Goal: Information Seeking & Learning: Learn about a topic

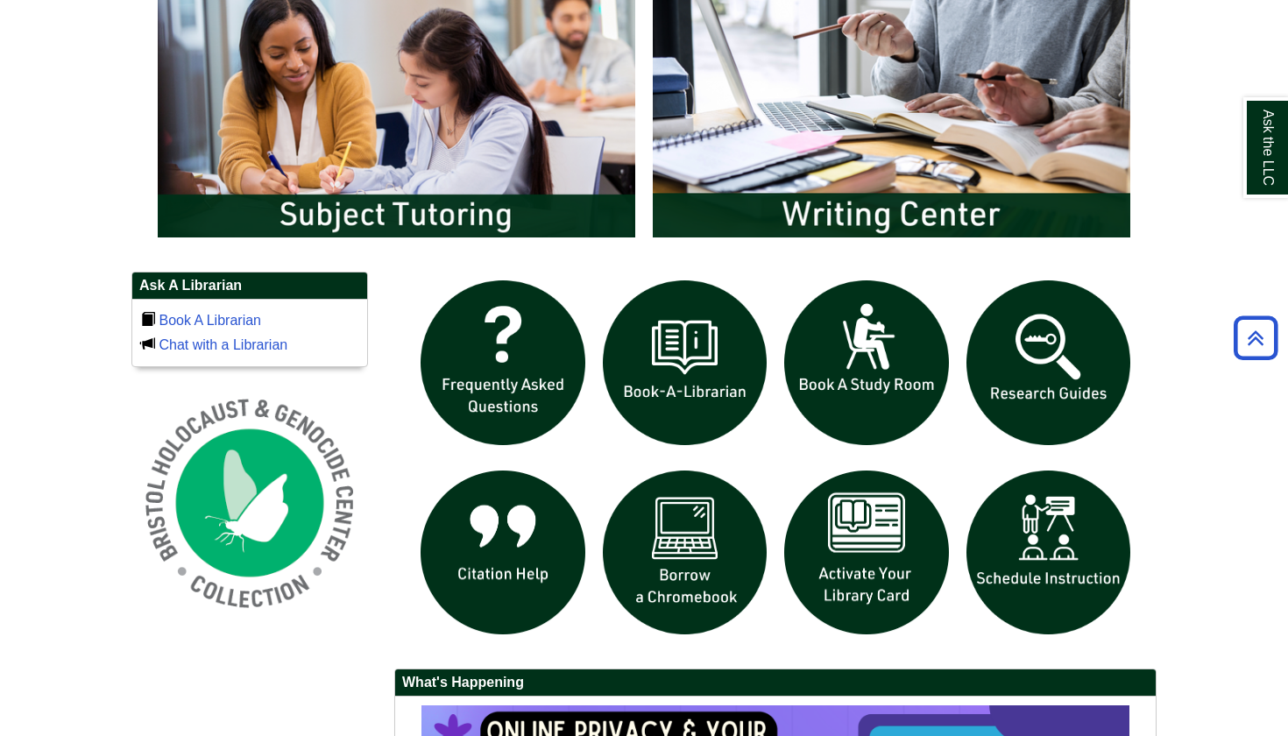
scroll to position [996, 0]
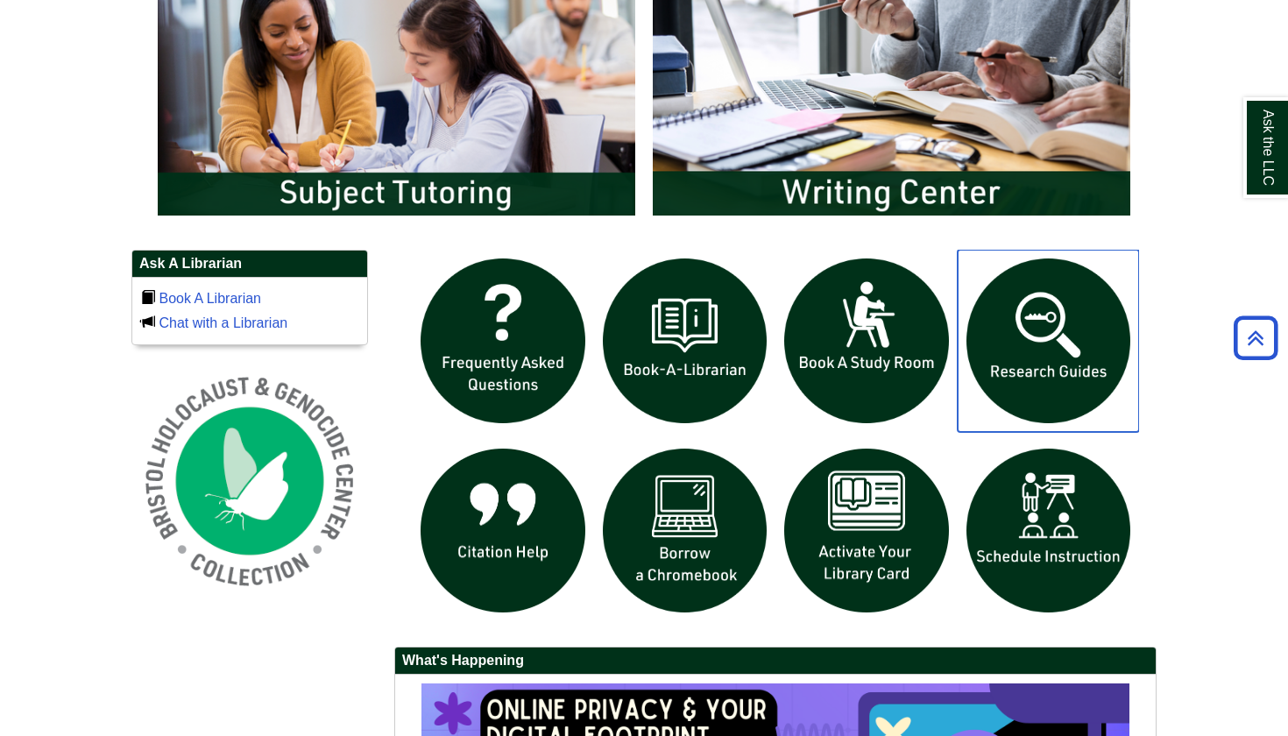
click at [1080, 377] on img "slideshow" at bounding box center [1049, 341] width 182 height 182
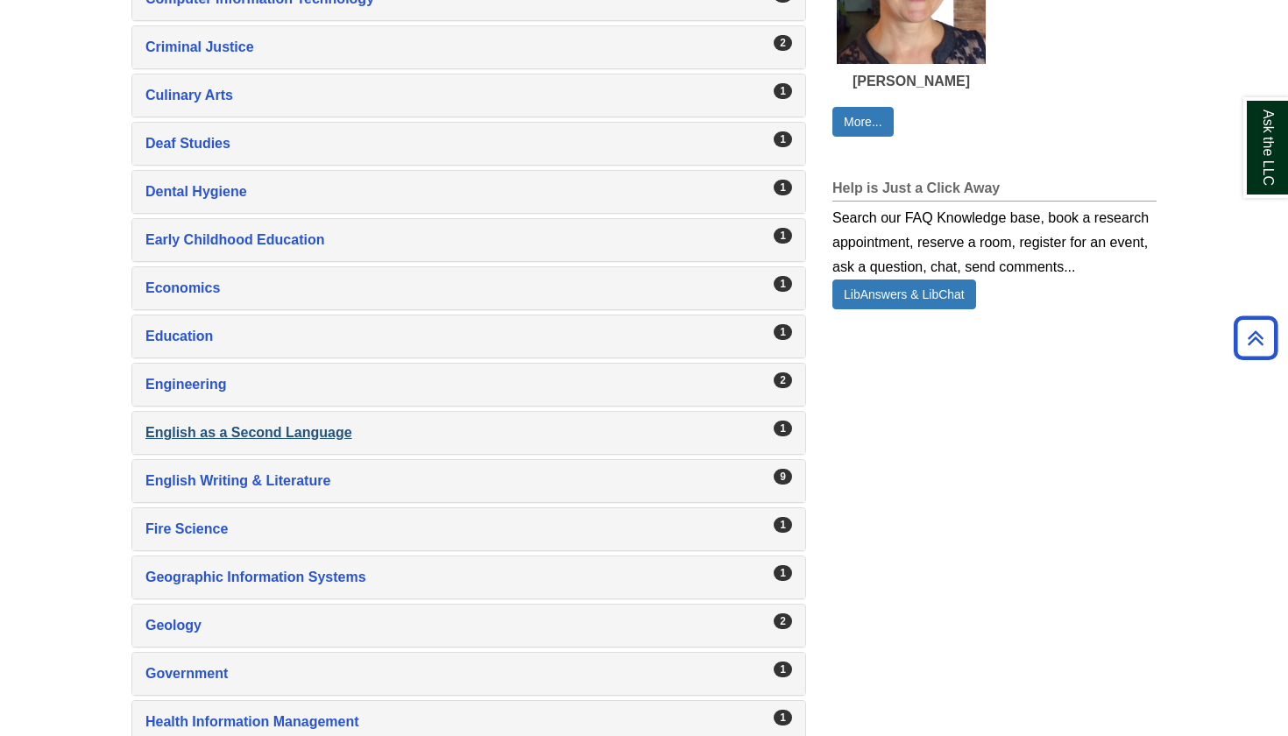
scroll to position [1199, 0]
click at [282, 476] on body "Skip to Main Content Toggle navigation Home Access Services Access Services Pol…" at bounding box center [644, 528] width 1288 height 3454
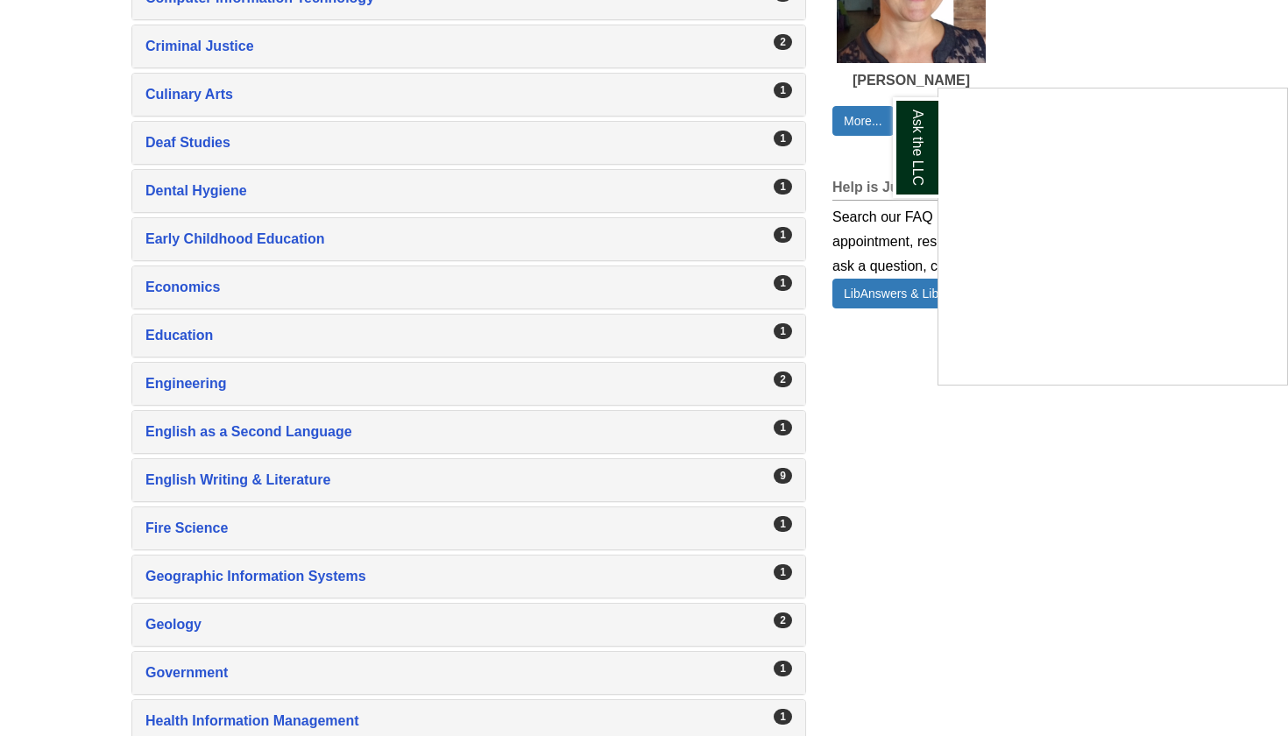
click at [791, 475] on div "Ask the LLC" at bounding box center [644, 368] width 1288 height 736
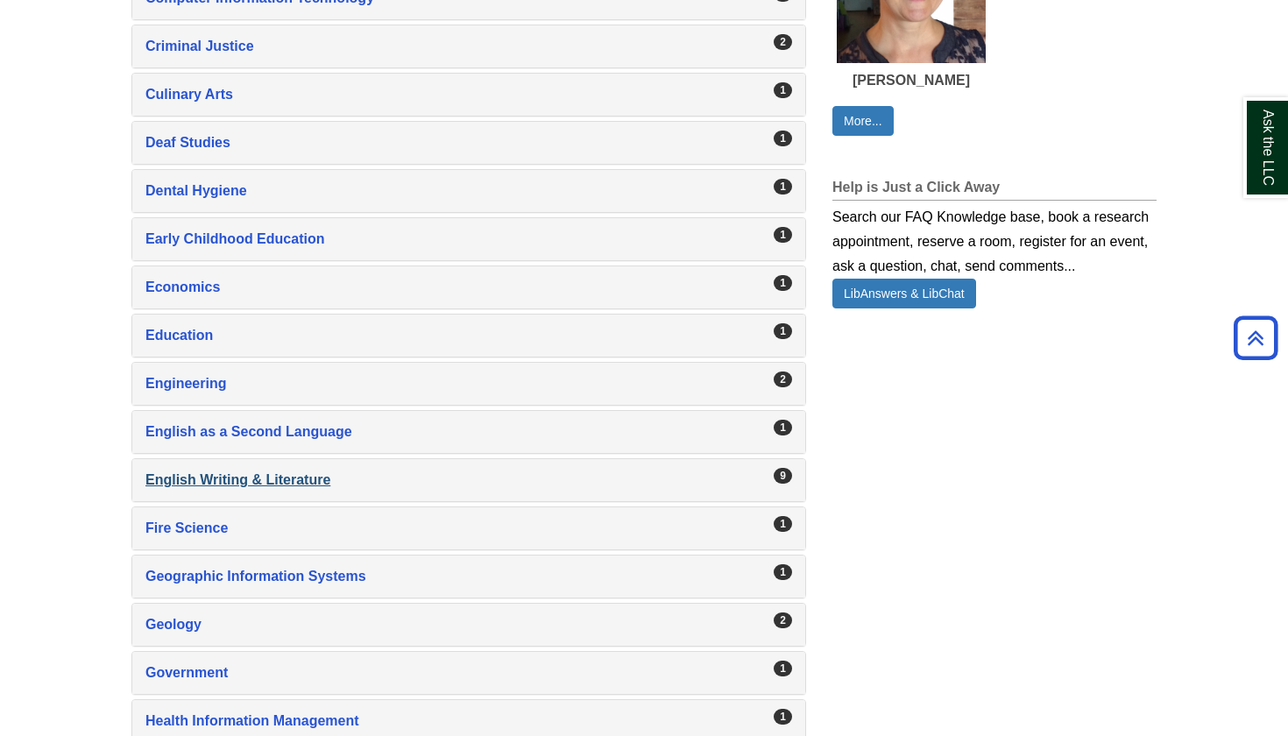
click at [331, 482] on div "English Writing & Literature , 9 guides" at bounding box center [468, 480] width 647 height 25
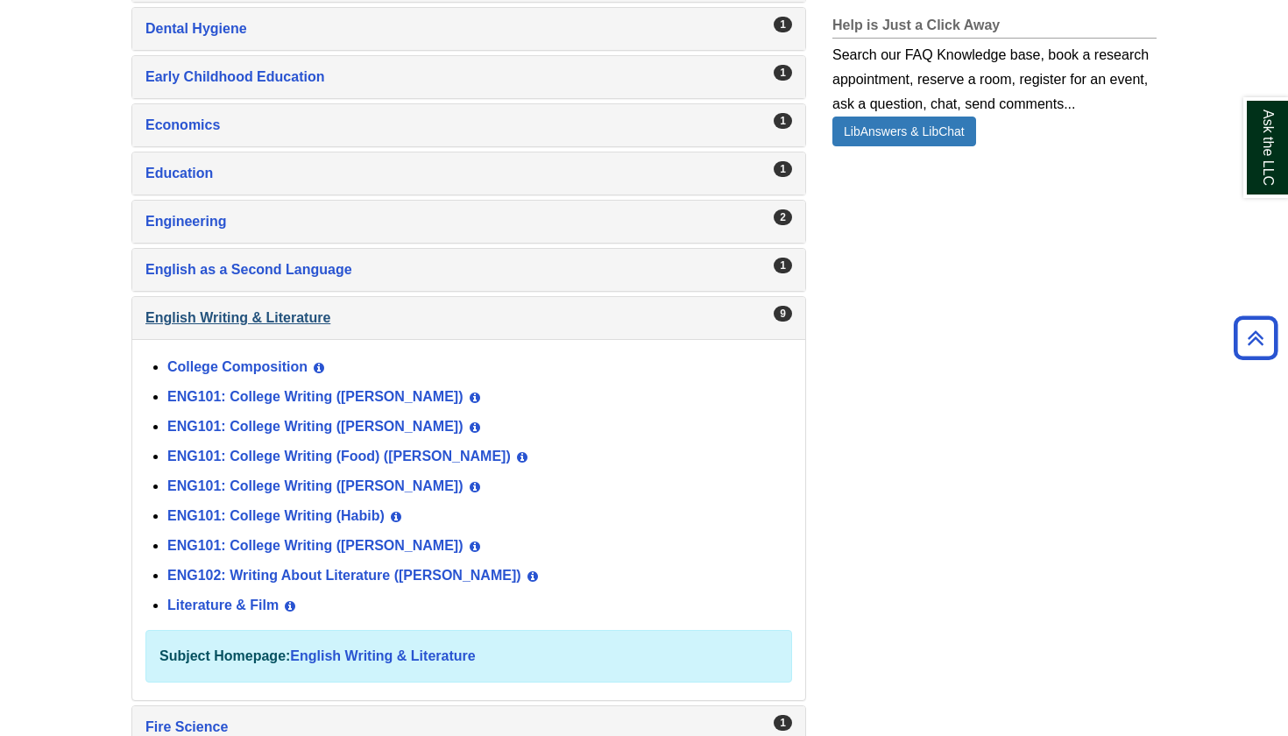
scroll to position [1376, 0]
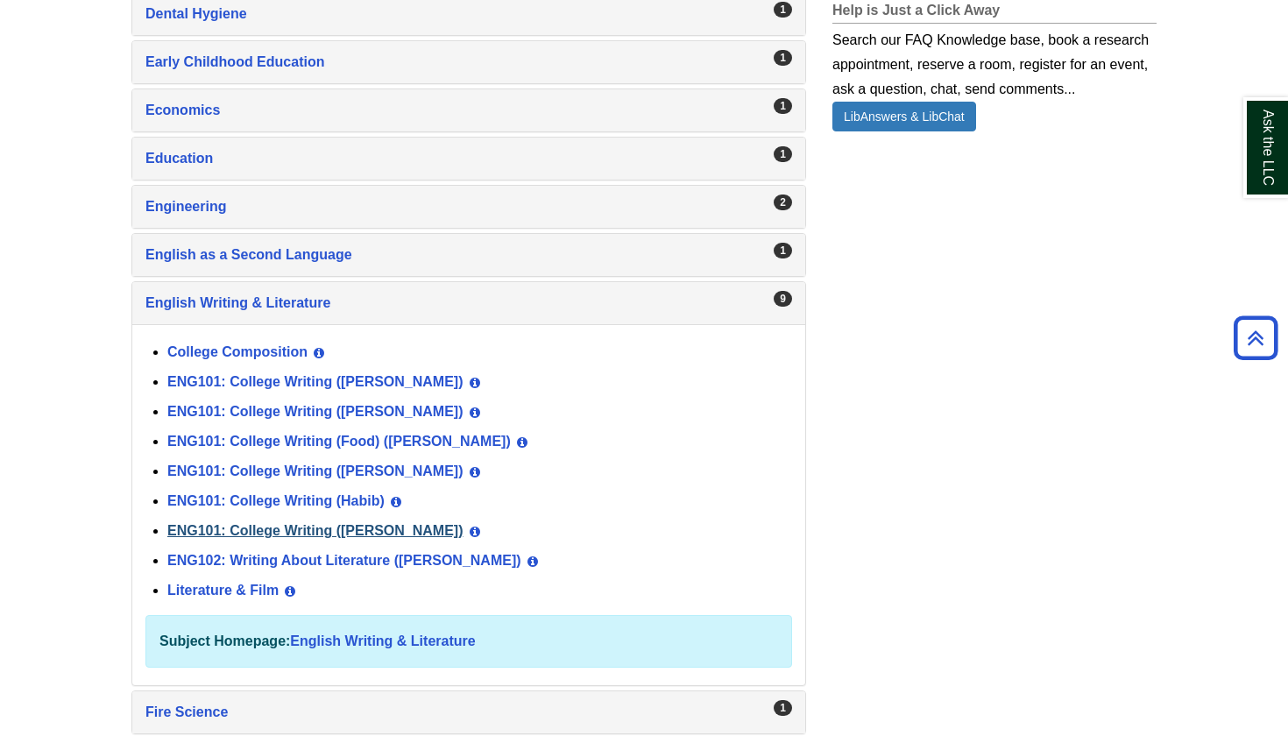
click at [372, 532] on link "ENG101: College Writing (Norris)" at bounding box center [315, 530] width 296 height 15
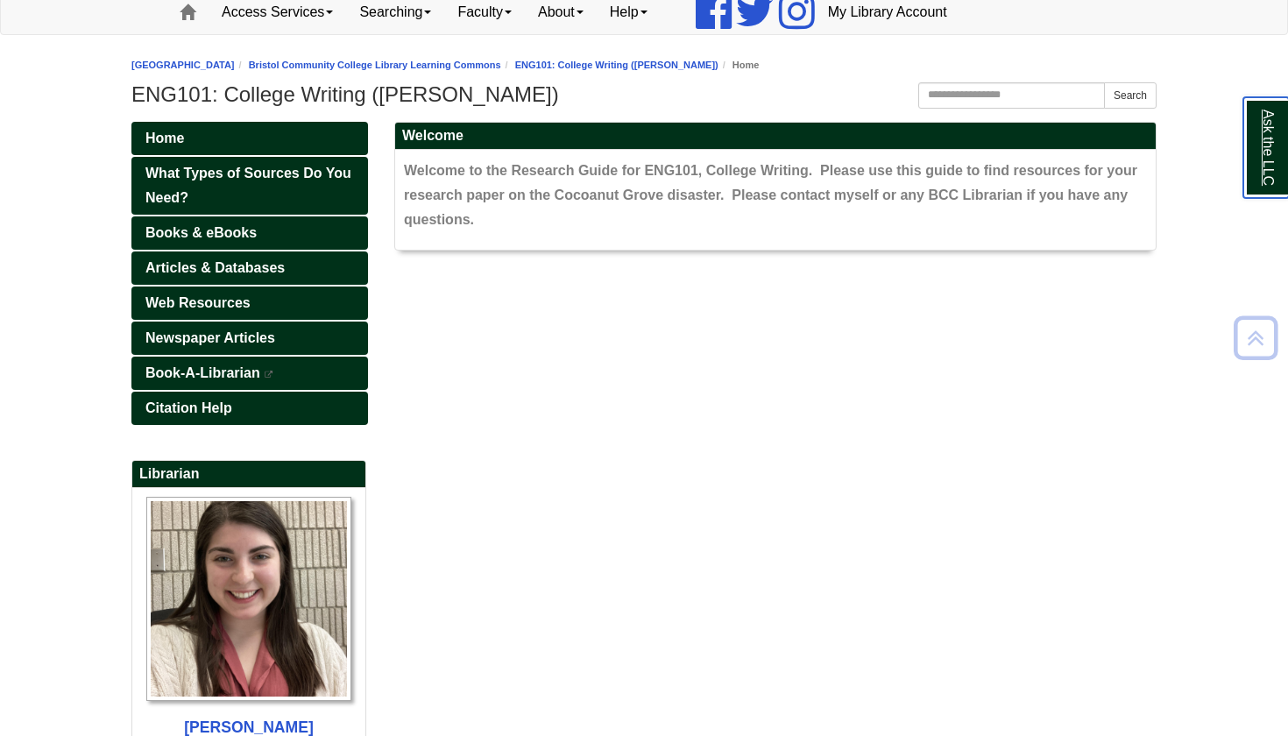
scroll to position [148, 0]
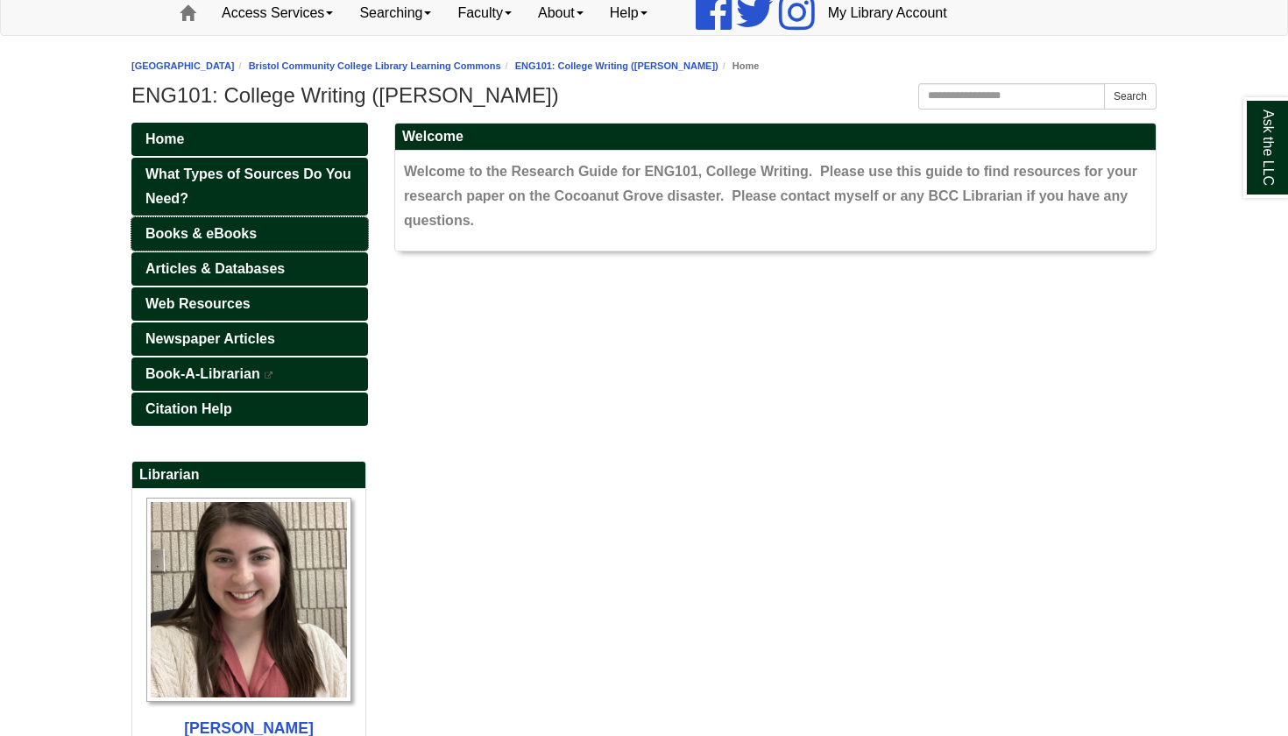
click at [241, 235] on span "Books & eBooks" at bounding box center [200, 233] width 111 height 15
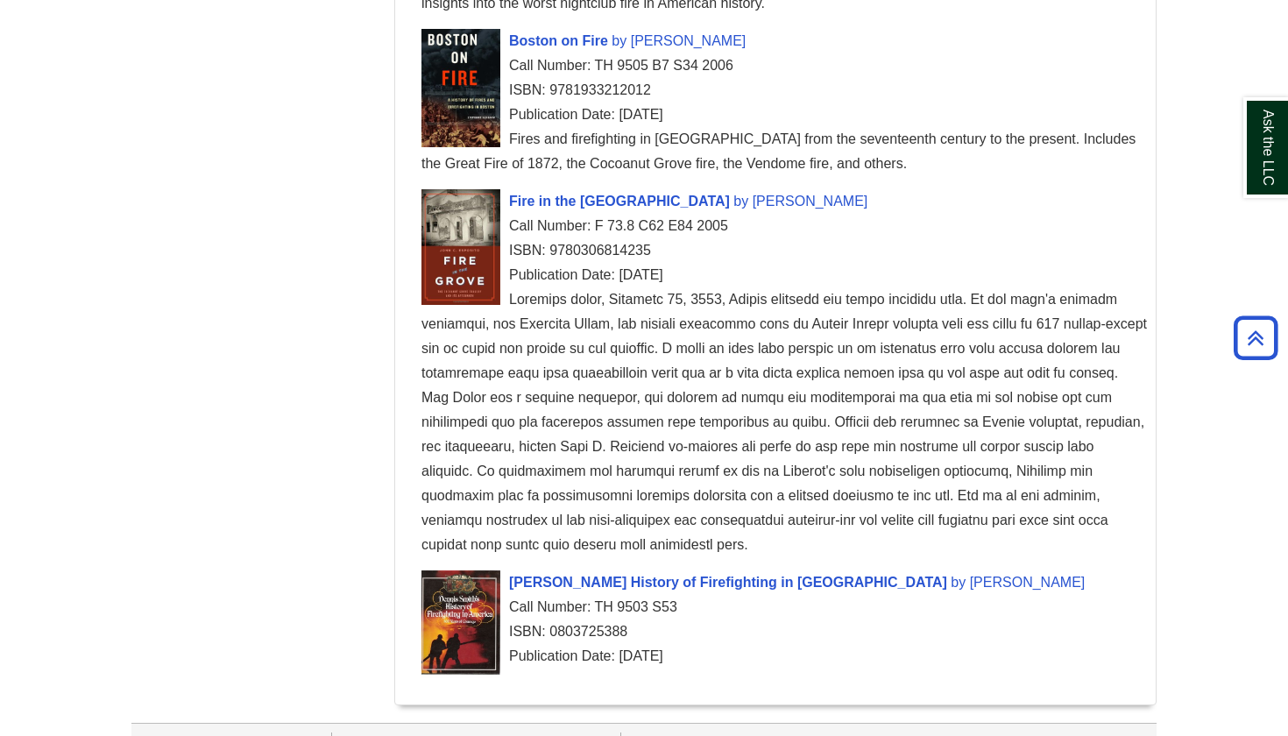
scroll to position [1784, 0]
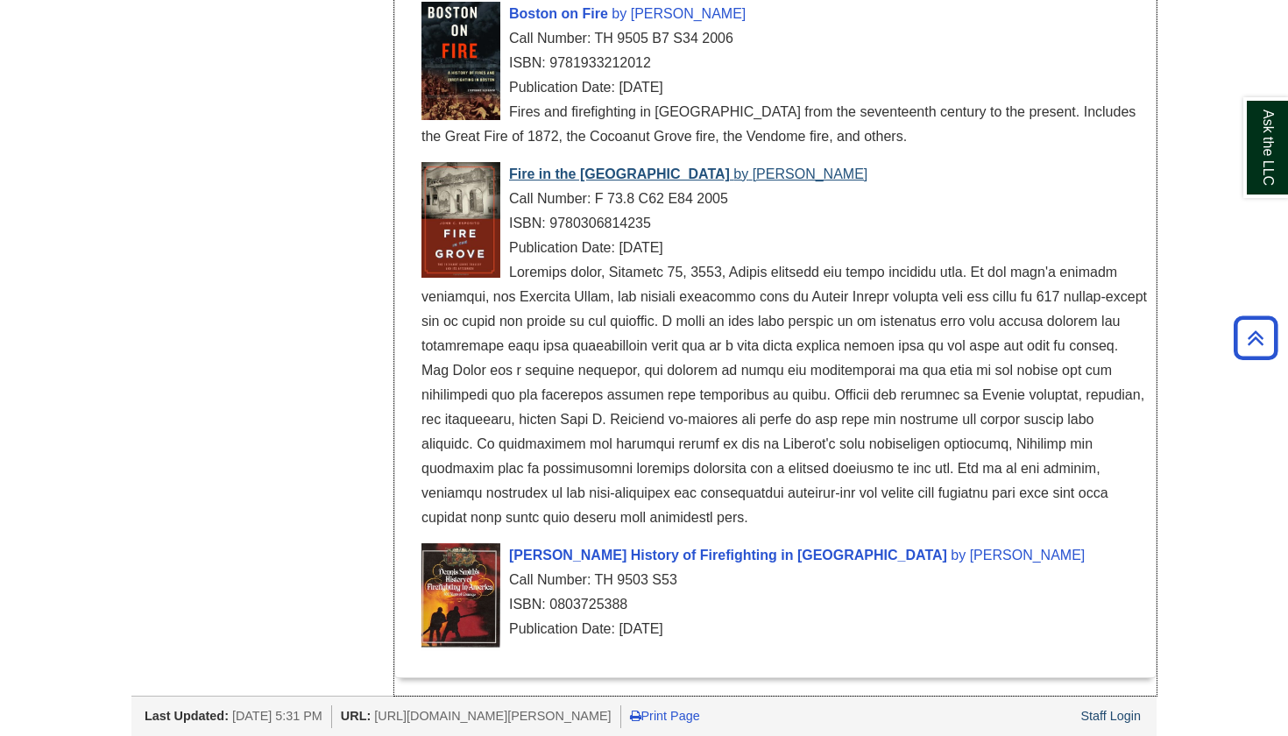
click at [609, 172] on span "Fire in the Grove" at bounding box center [619, 173] width 221 height 15
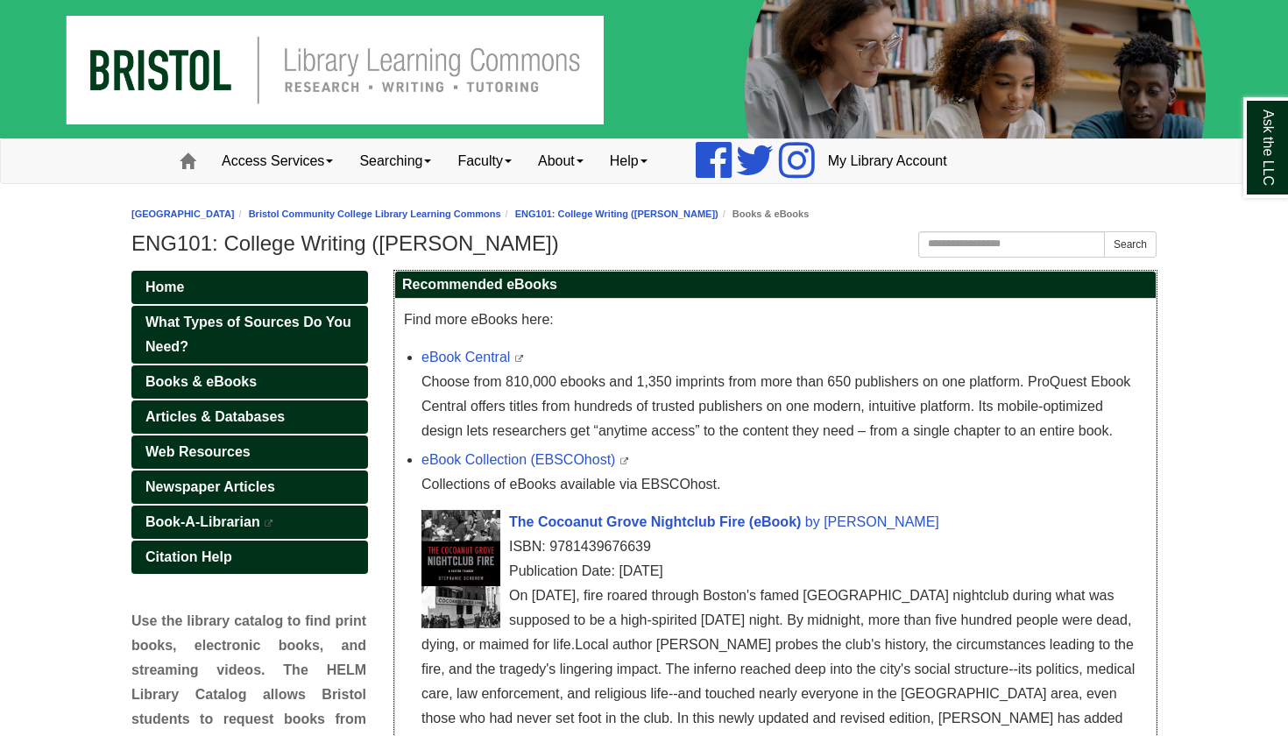
scroll to position [0, 0]
click at [221, 417] on span "Articles & Databases" at bounding box center [214, 416] width 139 height 15
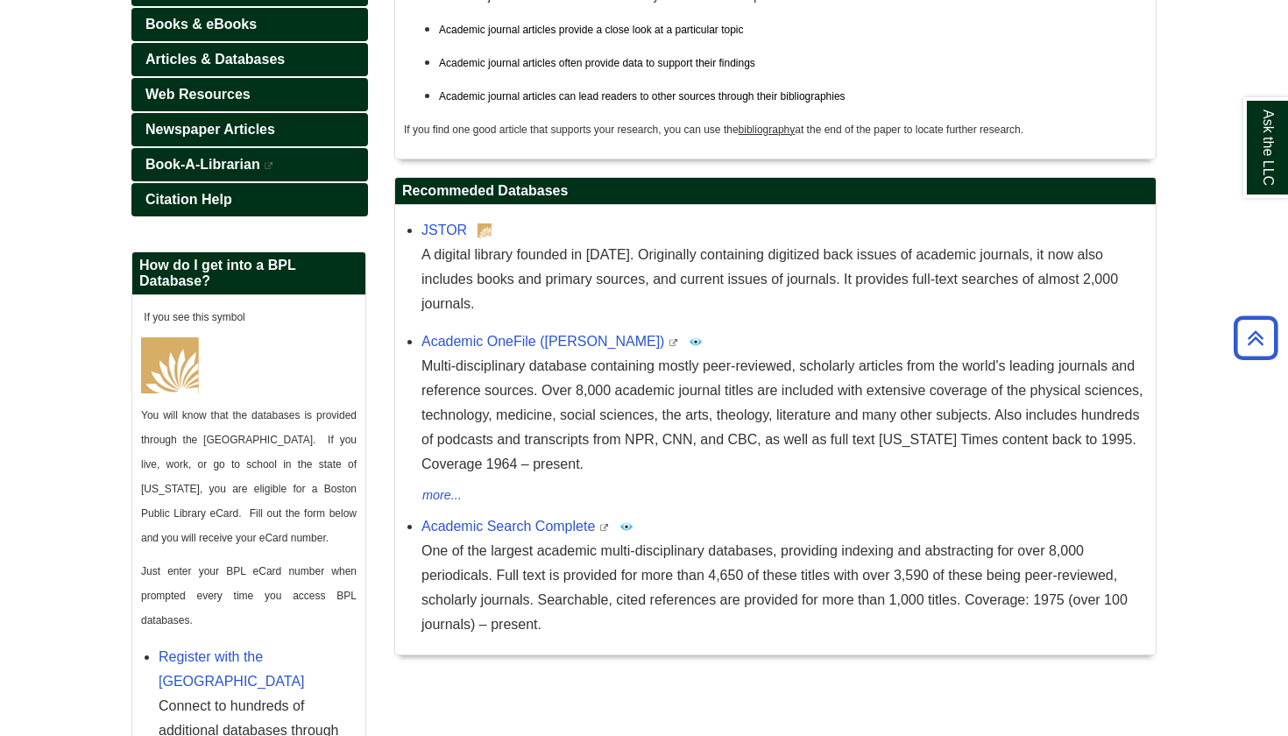
scroll to position [374, 0]
